Goal: Find specific page/section: Find specific page/section

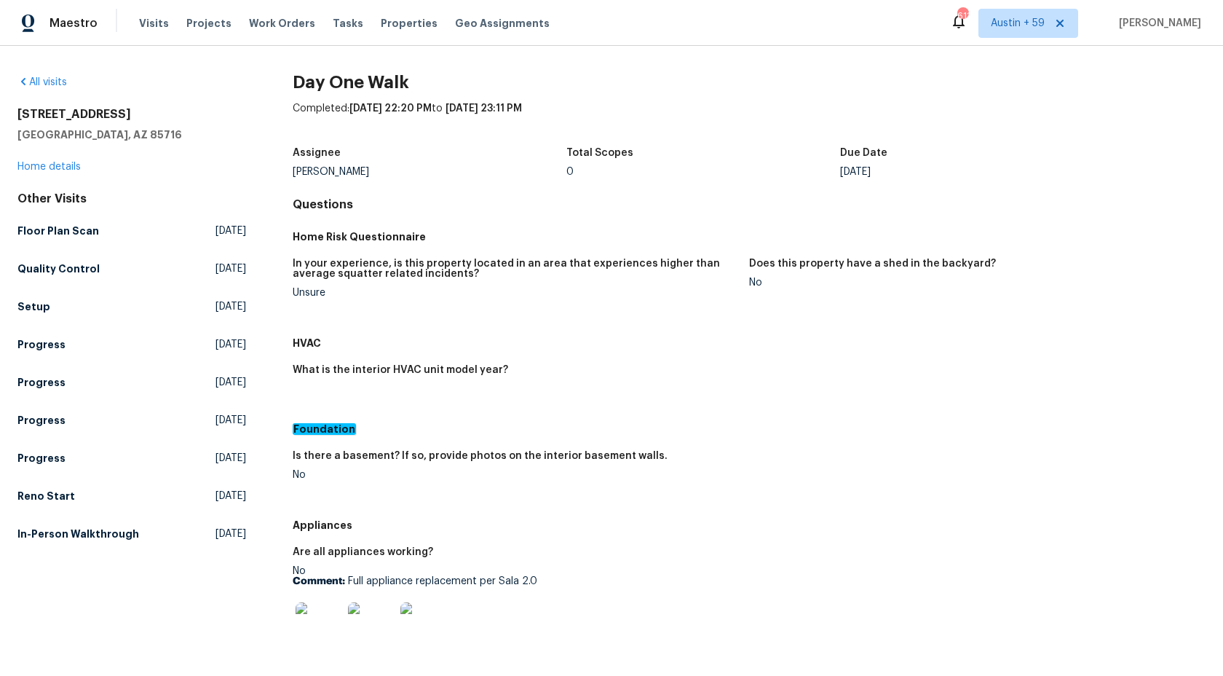
scroll to position [661, 0]
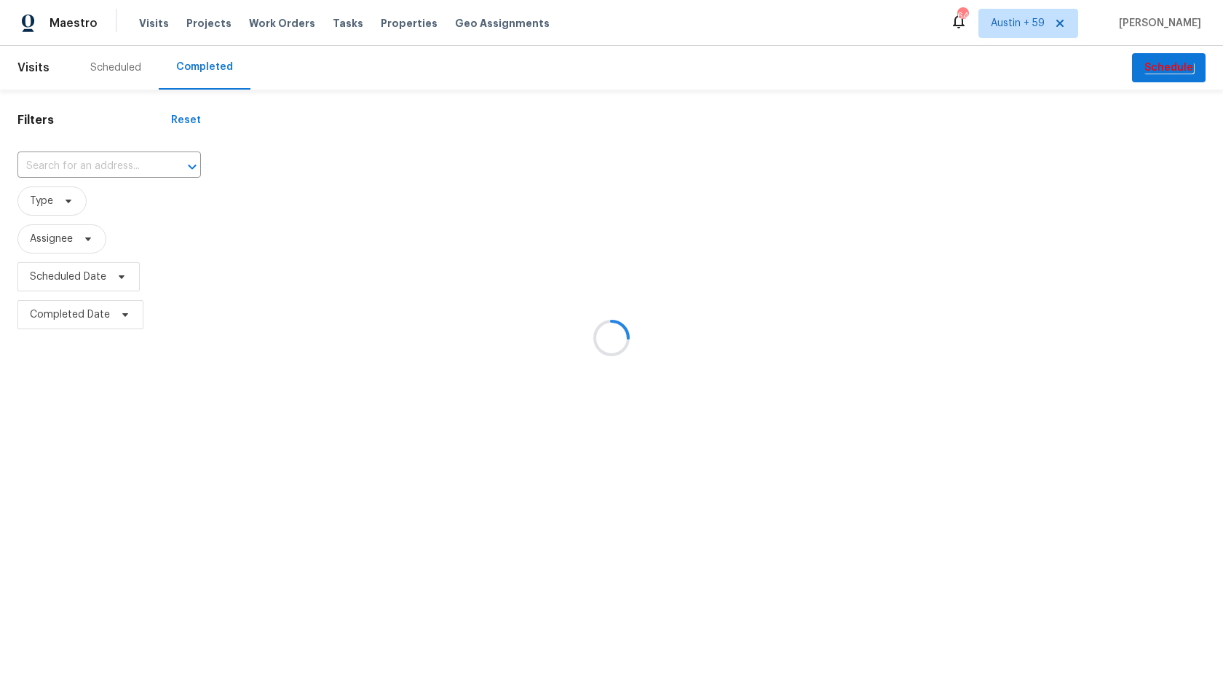
click at [103, 161] on div at bounding box center [611, 338] width 1223 height 676
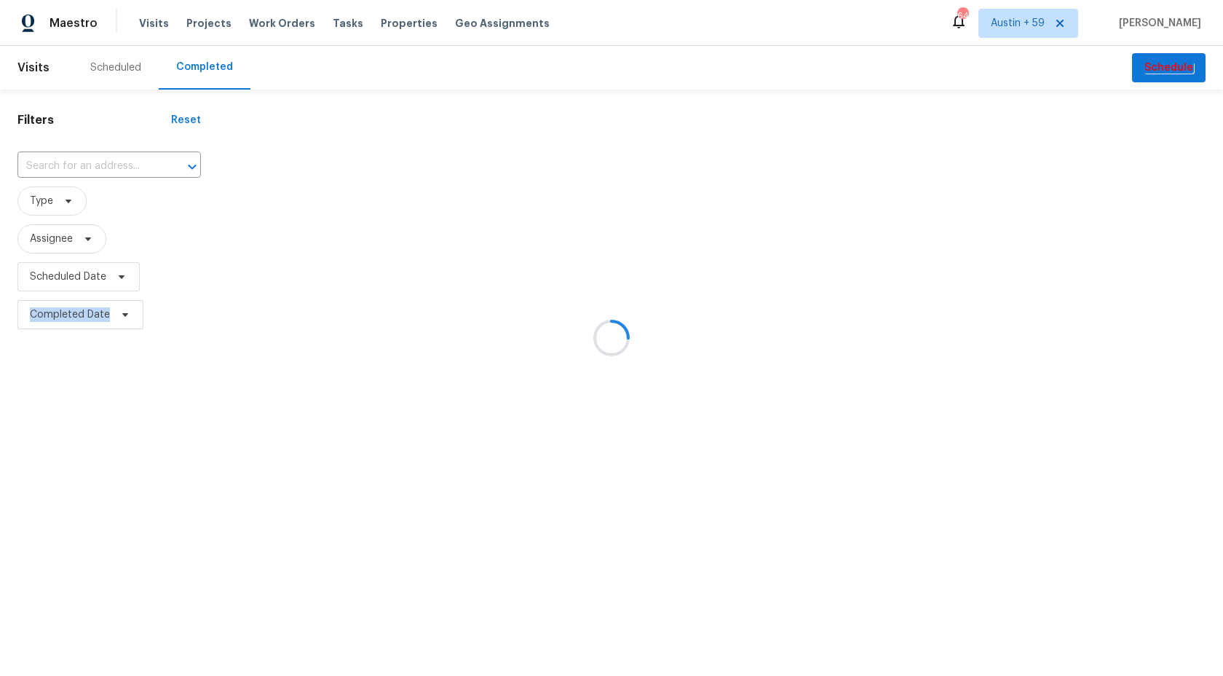
click at [103, 161] on div at bounding box center [611, 338] width 1223 height 676
click at [103, 161] on input "text" at bounding box center [88, 166] width 143 height 23
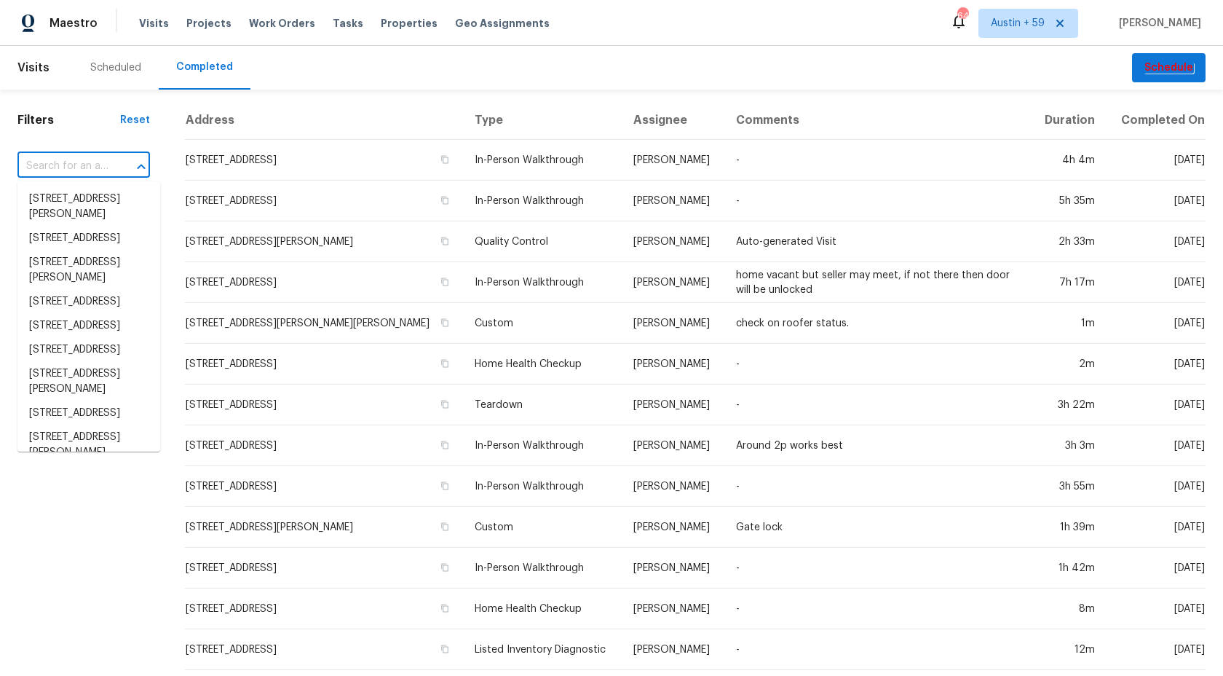
click at [103, 161] on input "text" at bounding box center [63, 166] width 92 height 23
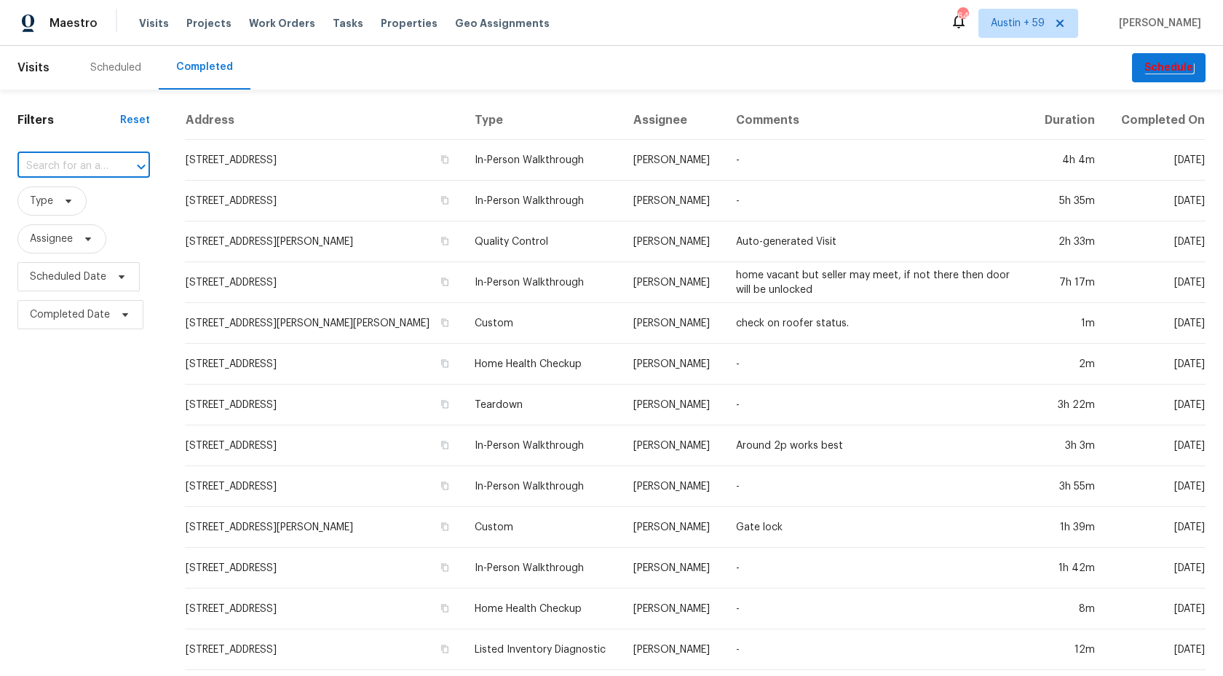
paste input "[STREET_ADDRESS][PERSON_NAME]"
type input "[STREET_ADDRESS][PERSON_NAME]"
click at [47, 215] on li "[STREET_ADDRESS][PERSON_NAME]" at bounding box center [88, 206] width 143 height 39
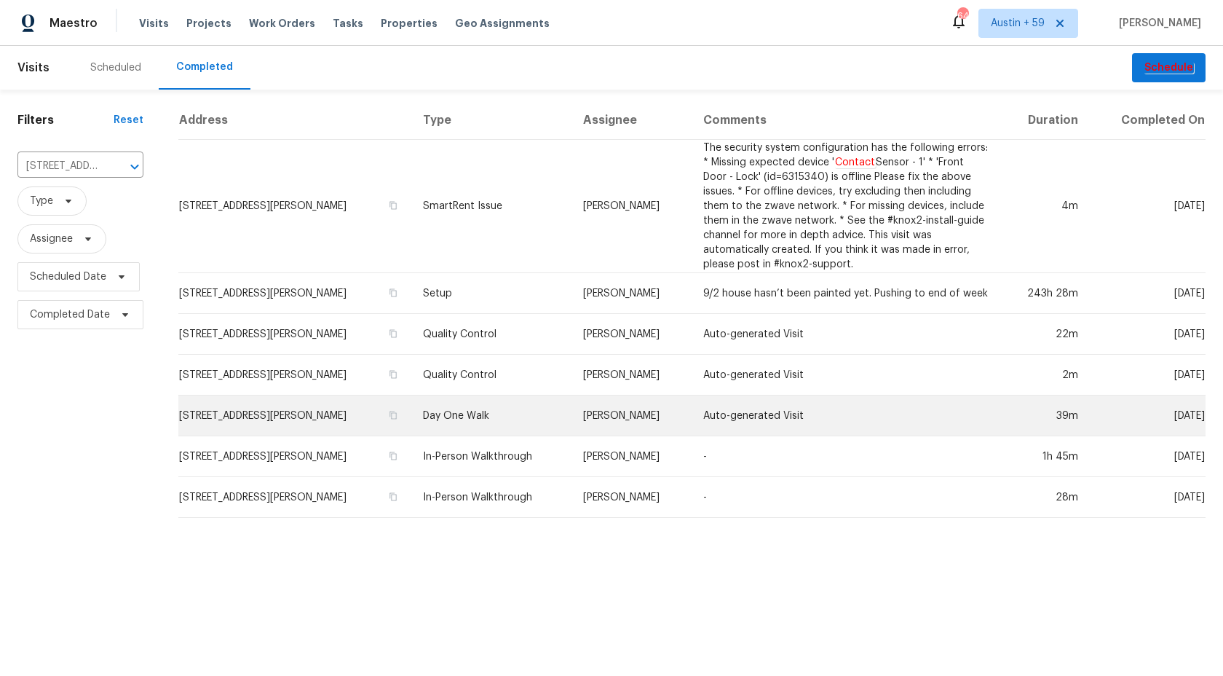
click at [483, 411] on td "Day One Walk" at bounding box center [491, 415] width 160 height 41
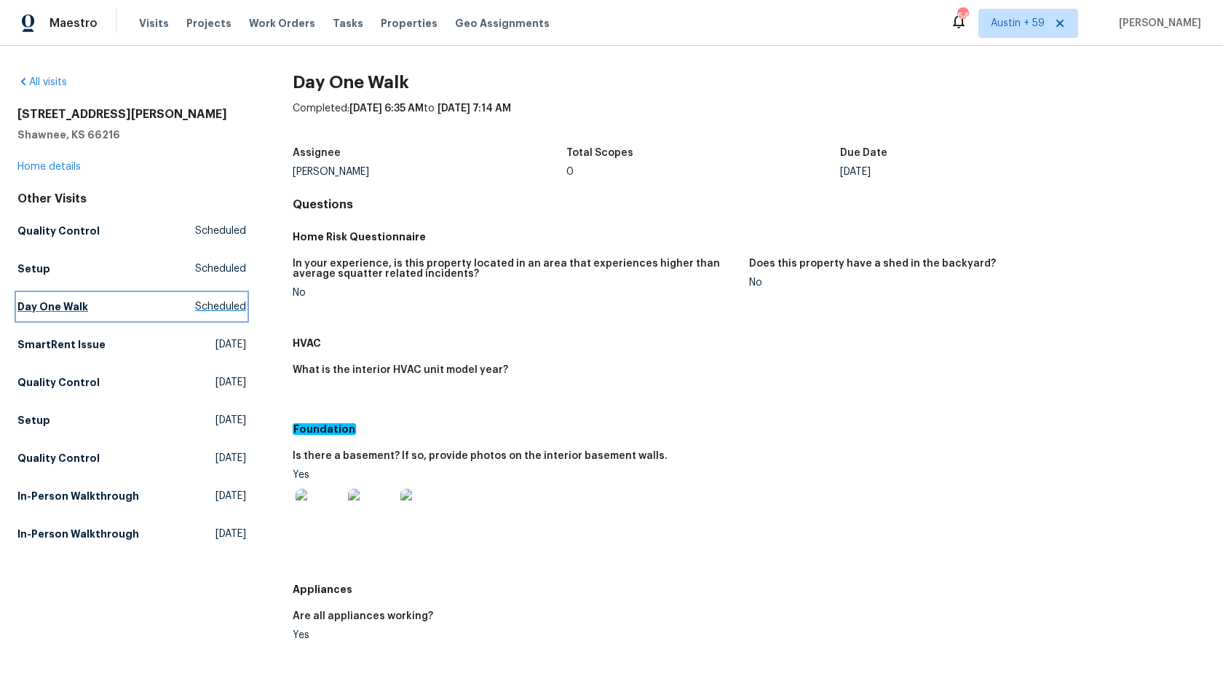
click at [67, 304] on h5 "Day One Walk" at bounding box center [52, 306] width 71 height 15
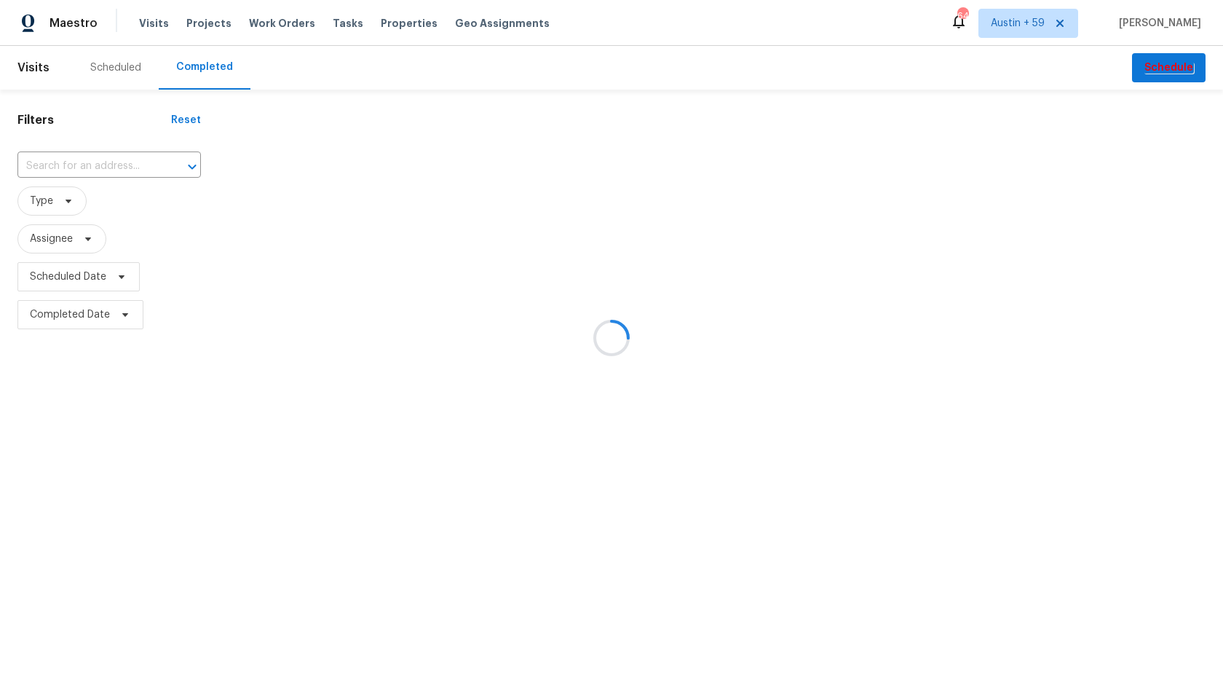
click at [131, 159] on div at bounding box center [611, 338] width 1223 height 676
click at [118, 167] on div at bounding box center [611, 338] width 1223 height 676
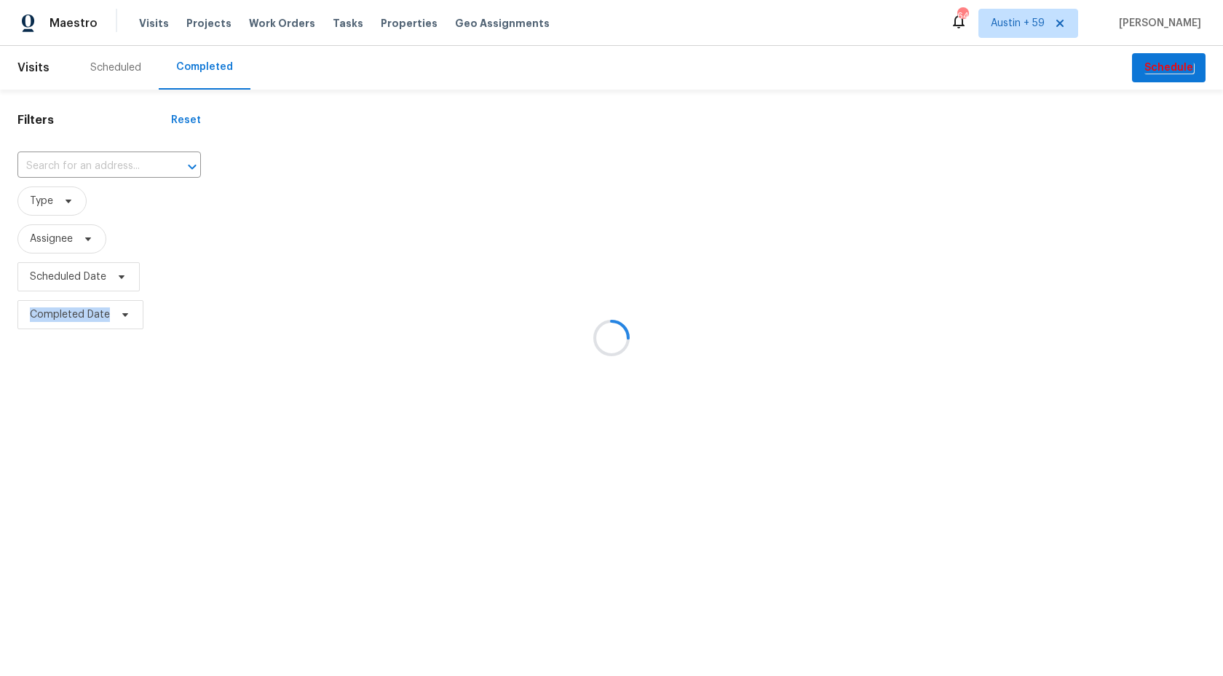
click at [118, 167] on div at bounding box center [611, 338] width 1223 height 676
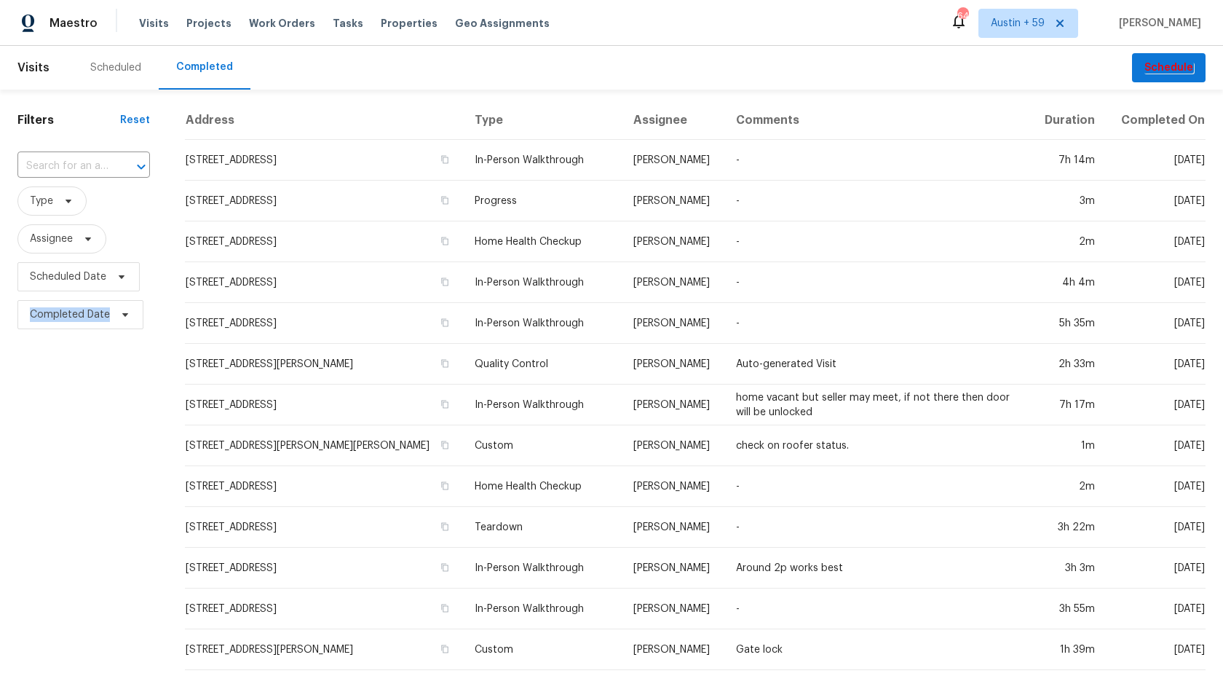
click at [109, 167] on input "text" at bounding box center [63, 166] width 92 height 23
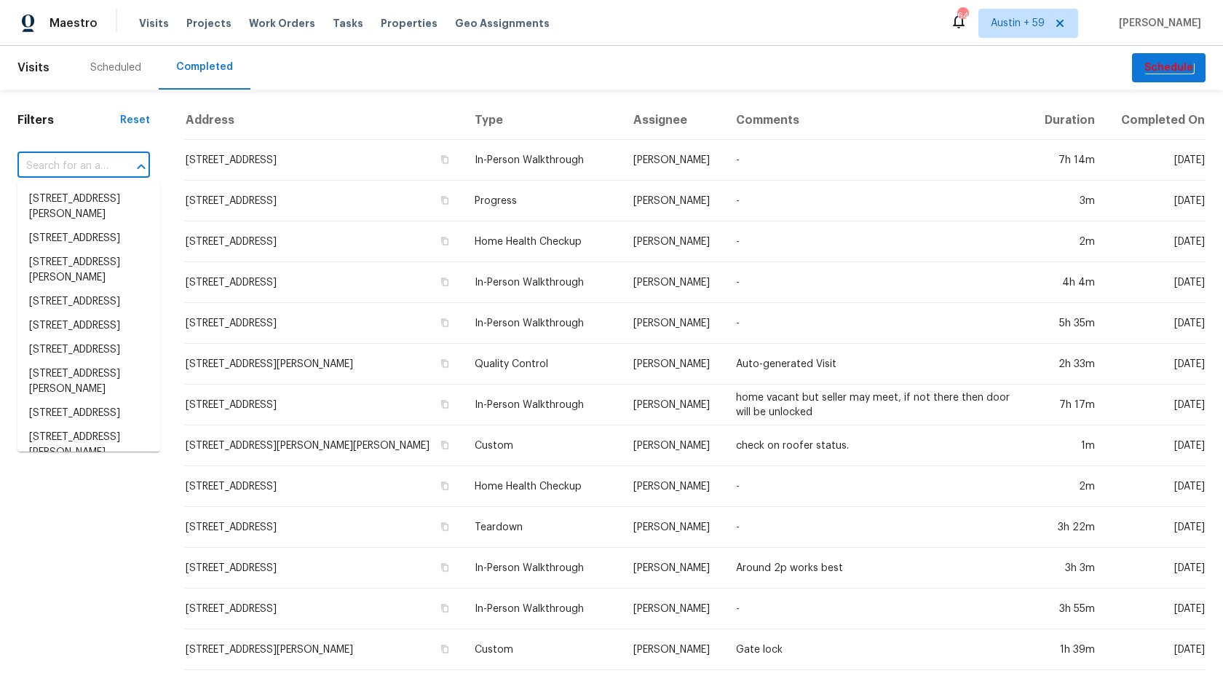
click at [109, 167] on input "text" at bounding box center [63, 166] width 92 height 23
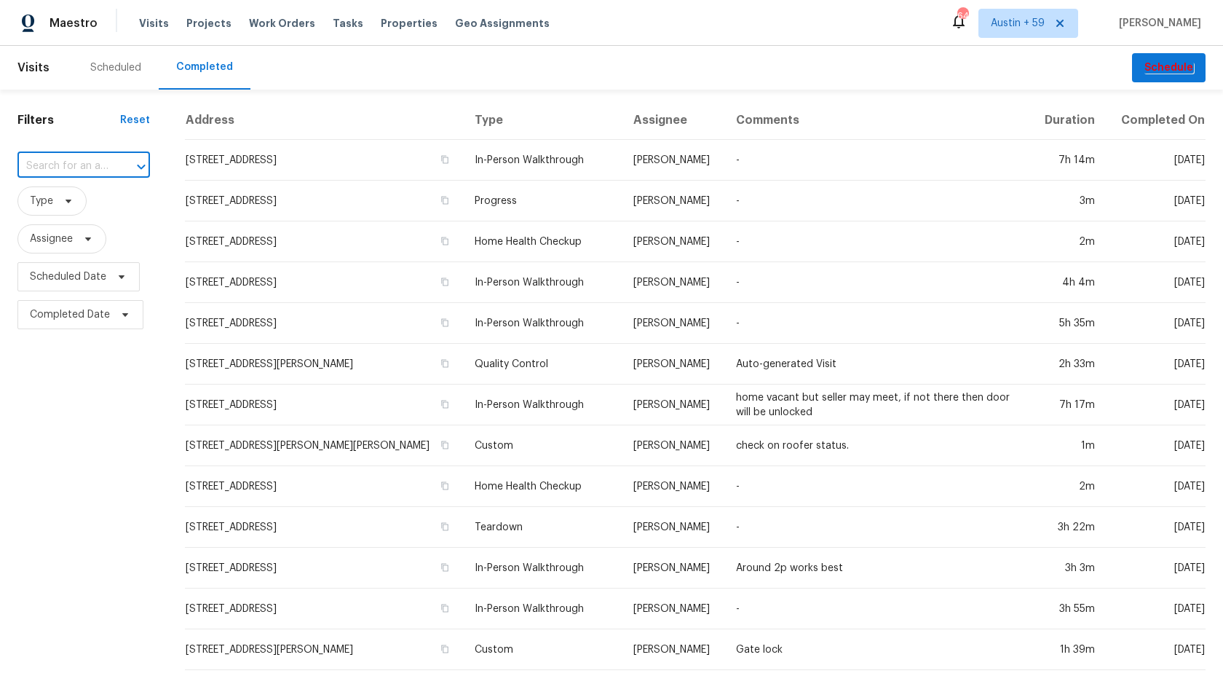
paste input "19558 Whispering Brook Dr, Tampa, FL 33647"
type input "19558 Whispering Brook Dr, Tampa, FL 33647"
click at [106, 211] on li "19558 Whispering Brook Dr, Tampa, FL 33647" at bounding box center [88, 199] width 143 height 24
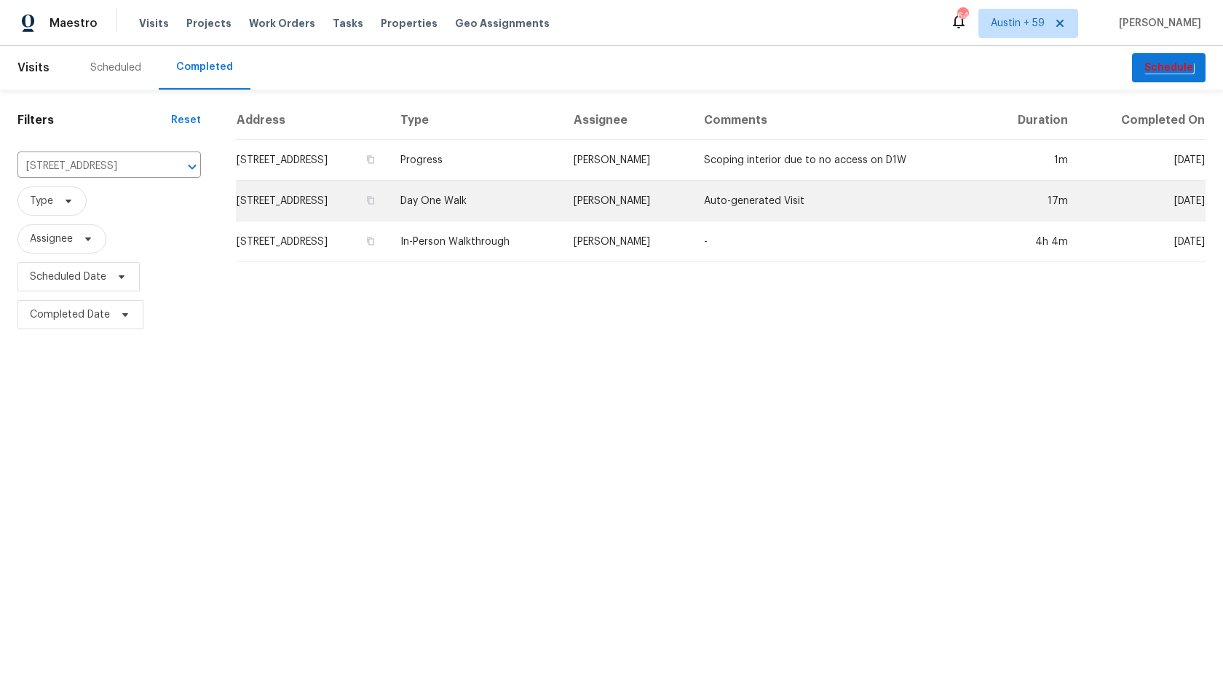
click at [531, 203] on td "Day One Walk" at bounding box center [475, 201] width 173 height 41
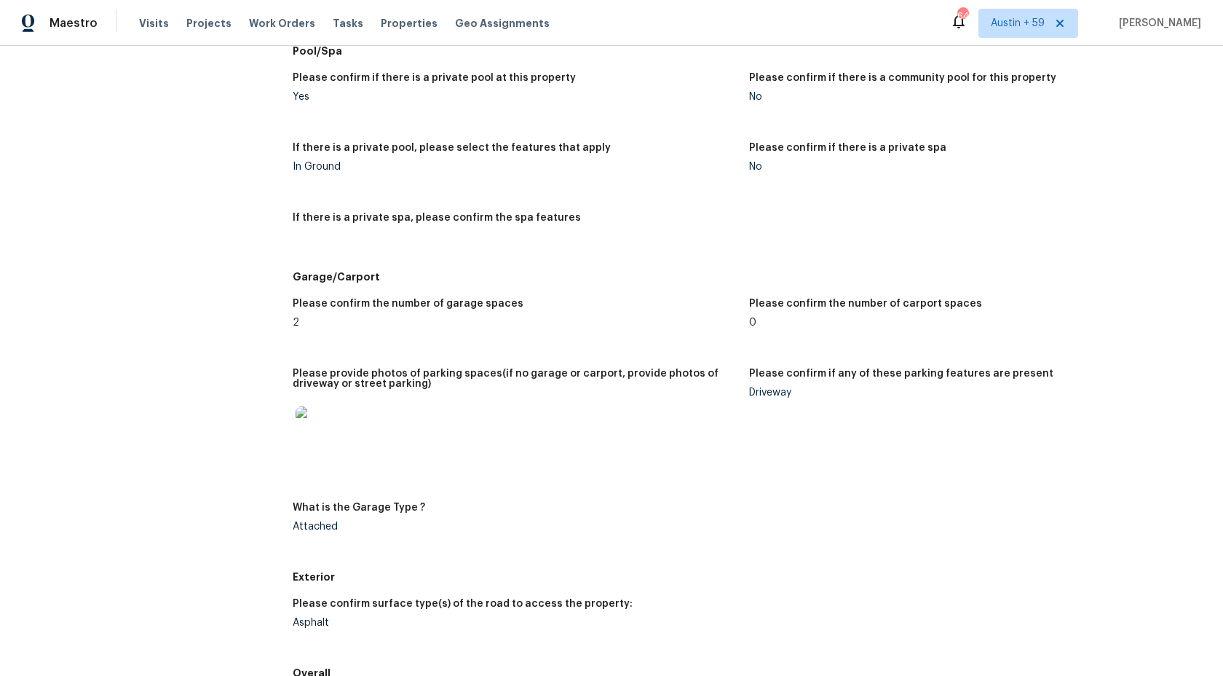
scroll to position [1837, 0]
